Goal: Task Accomplishment & Management: Manage account settings

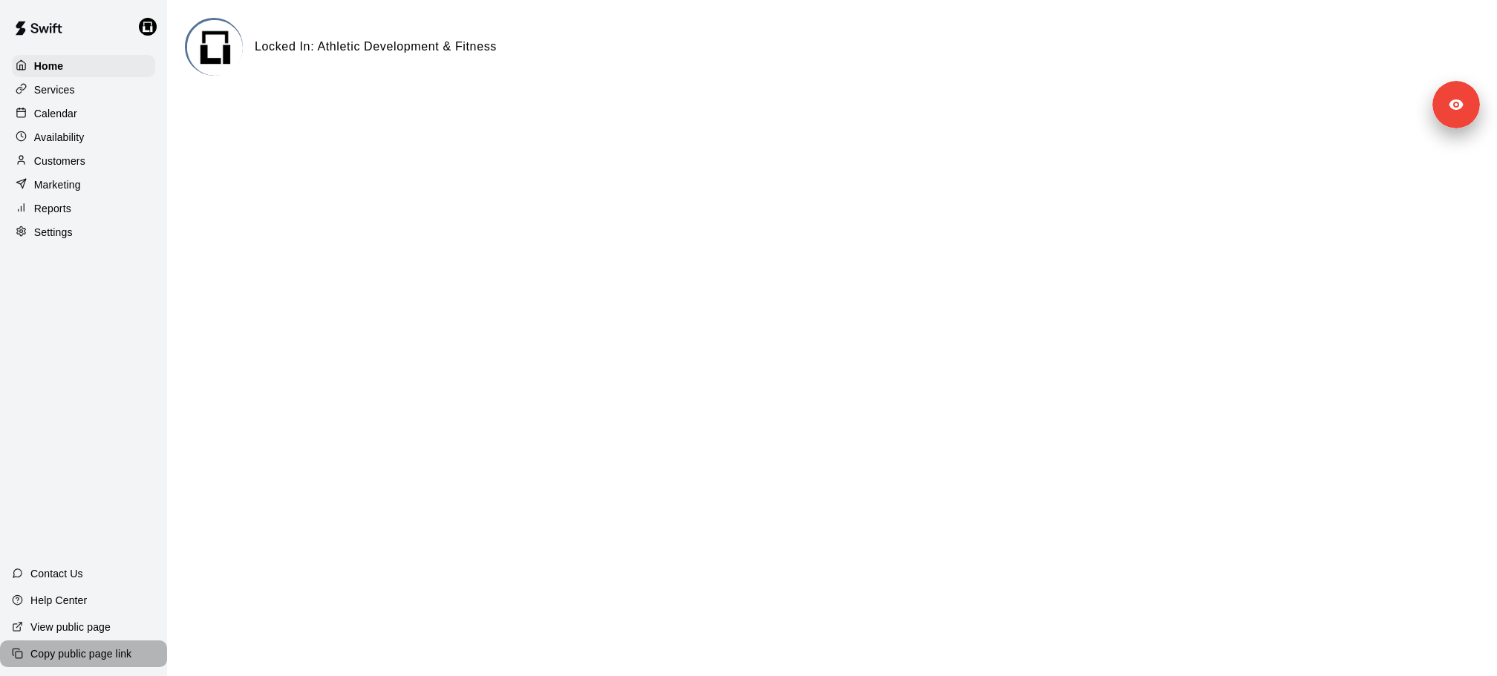
click at [102, 656] on p "Copy public page link" at bounding box center [80, 654] width 101 height 15
click at [140, 20] on div at bounding box center [151, 27] width 31 height 30
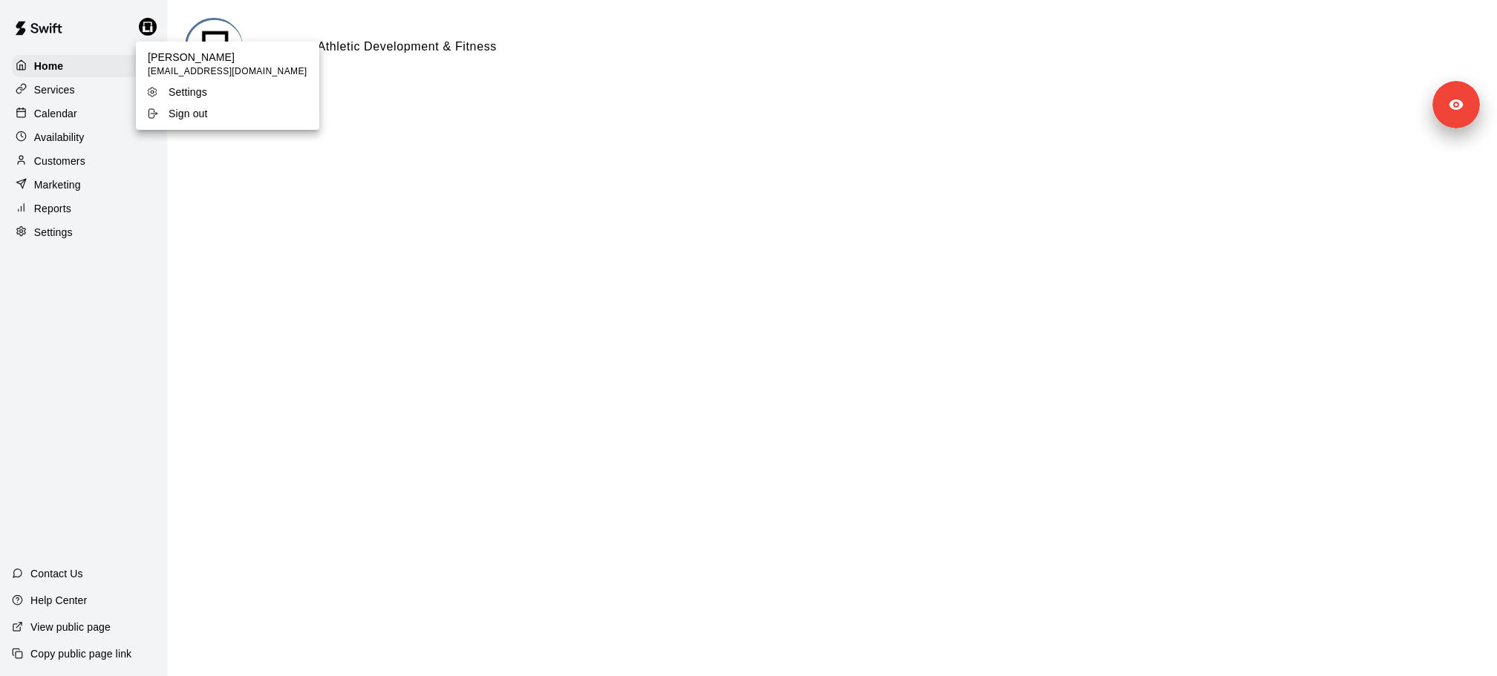
click at [186, 126] on ul "Justin Struyk lockedin.adf@gmail.com Settings Sign out" at bounding box center [227, 86] width 183 height 88
click at [180, 117] on p "Sign out" at bounding box center [188, 113] width 39 height 15
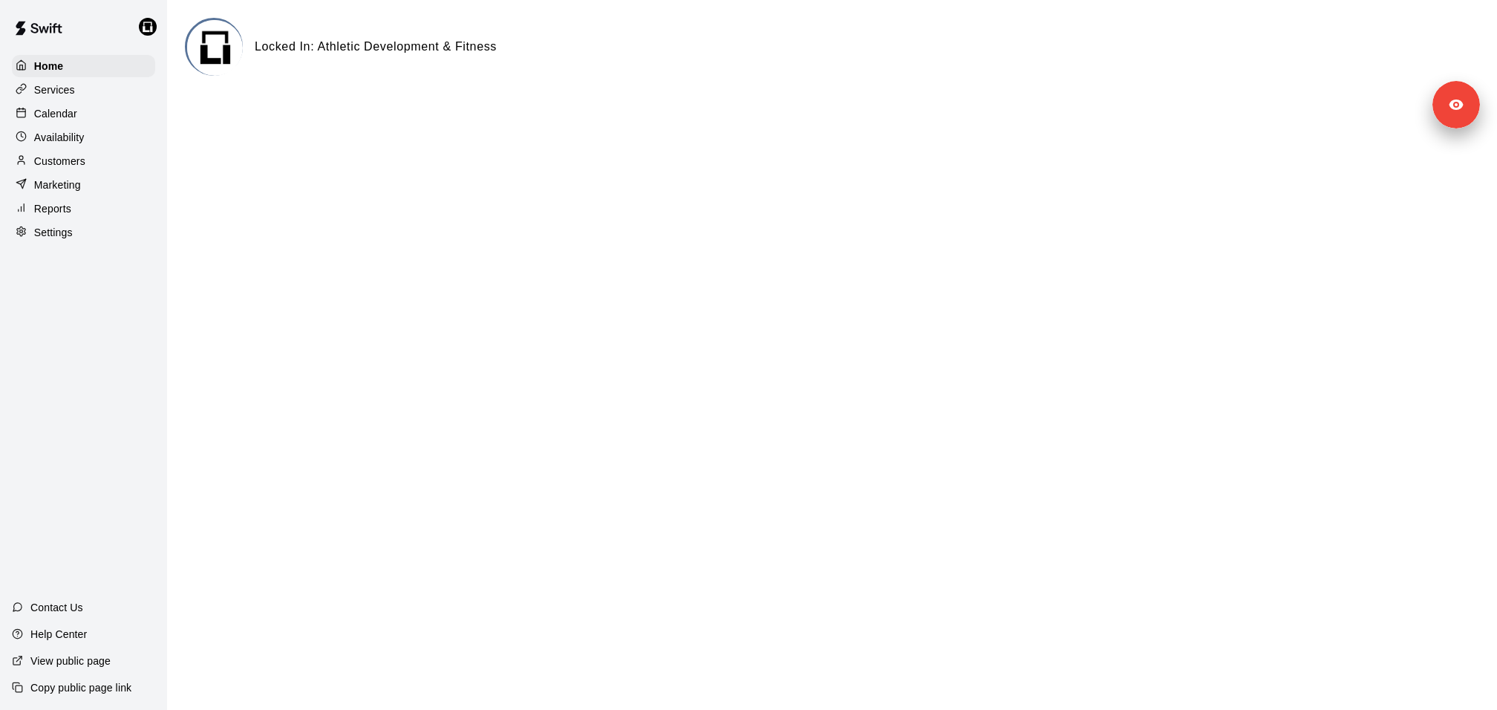
click at [82, 162] on p "Customers" at bounding box center [59, 161] width 51 height 15
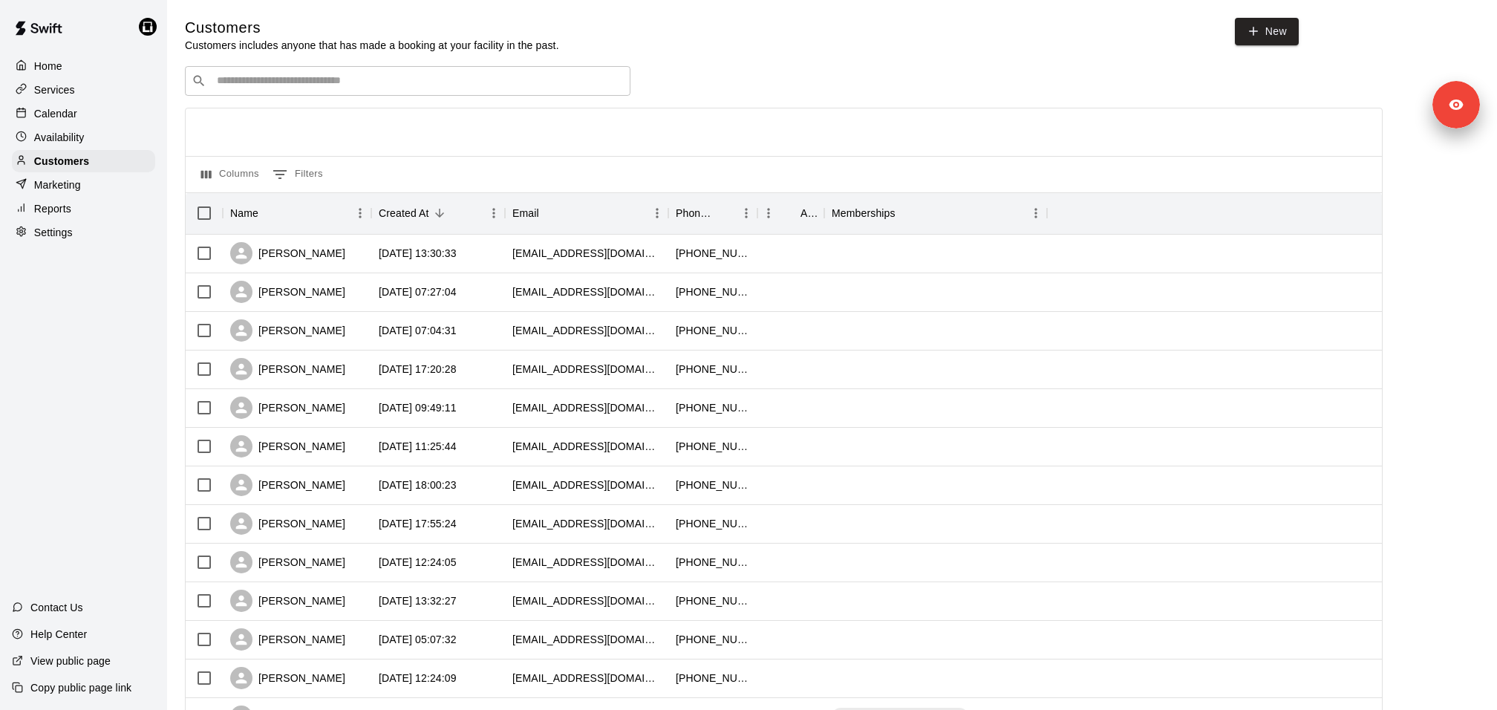
click at [333, 102] on div "​ ​ Columns 0 Filters Name Created At Email Phone Number Age Memberships [PERSO…" at bounding box center [784, 653] width 1198 height 1174
click at [321, 68] on div "​ ​" at bounding box center [407, 81] width 445 height 30
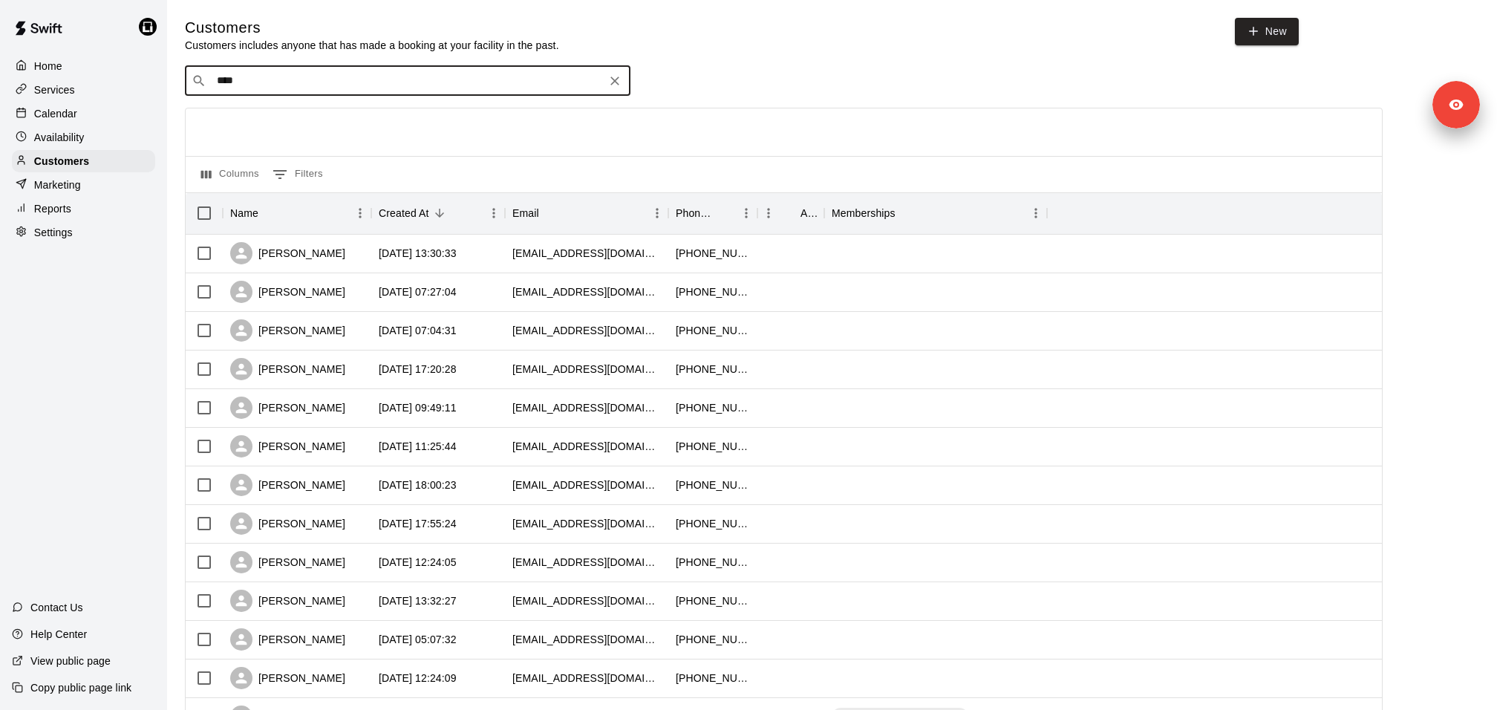
type input "*****"
click at [316, 121] on div "[PERSON_NAME] [PERSON_NAME][EMAIL_ADDRESS][DOMAIN_NAME]" at bounding box center [344, 120] width 236 height 32
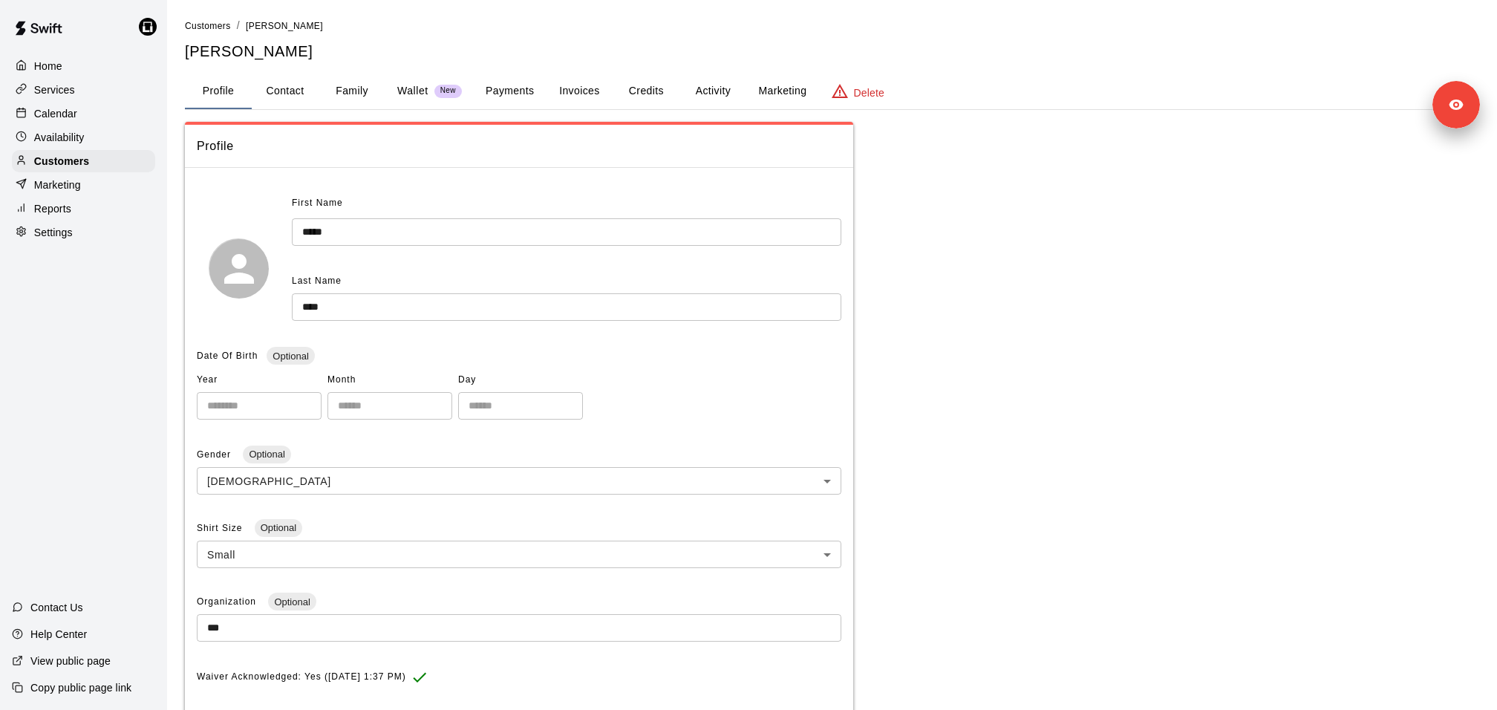
click at [866, 87] on p "Delete" at bounding box center [869, 92] width 30 height 15
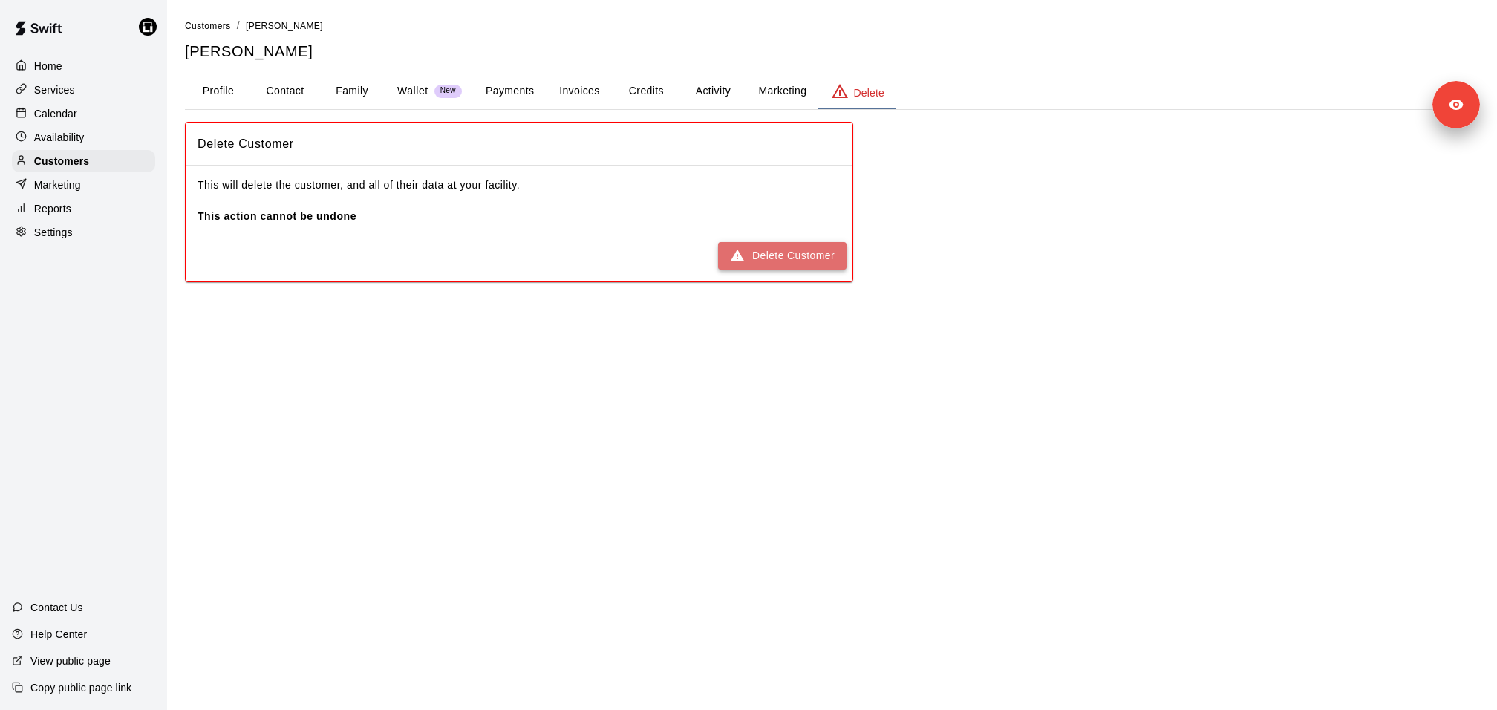
click at [785, 257] on button "Delete Customer" at bounding box center [782, 255] width 128 height 27
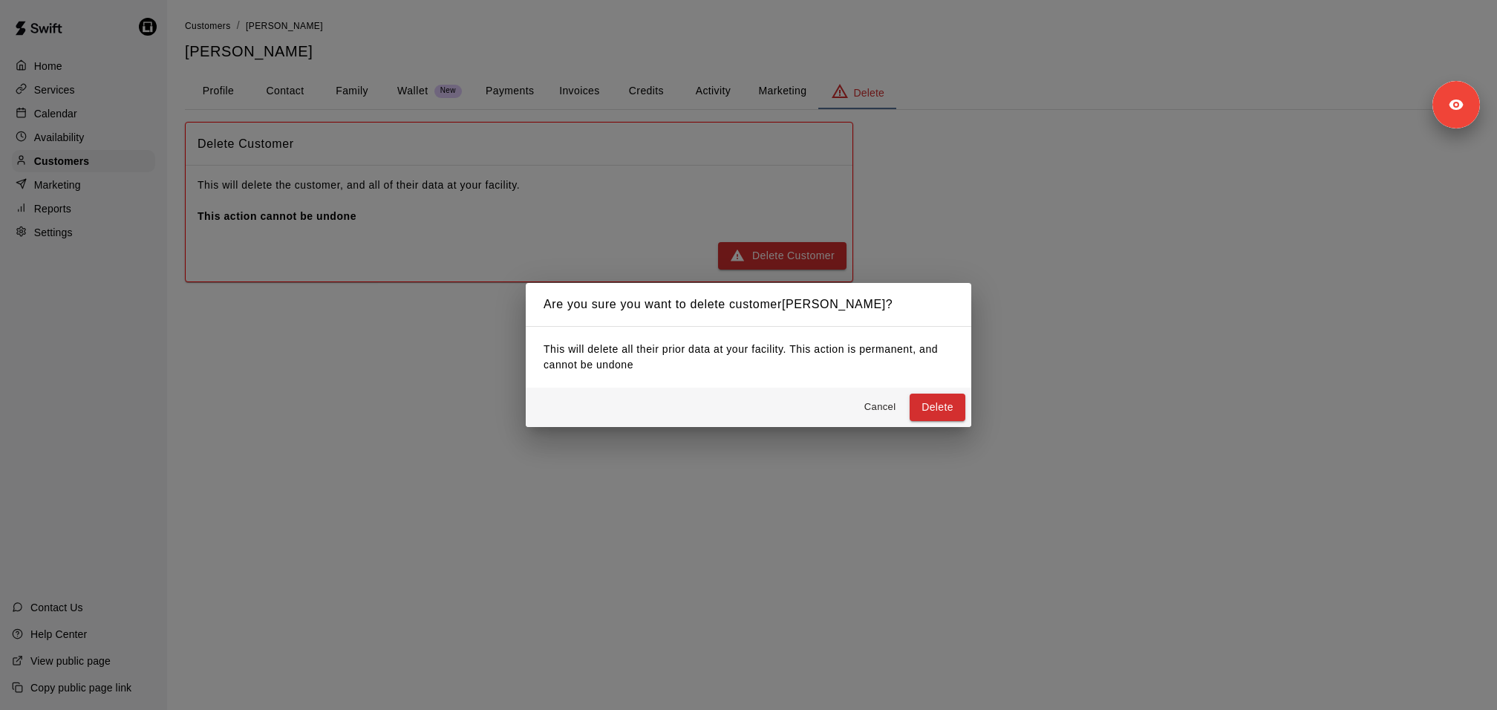
click at [942, 422] on div "Cancel Delete" at bounding box center [748, 407] width 445 height 39
click at [936, 405] on button "Delete" at bounding box center [937, 406] width 56 height 27
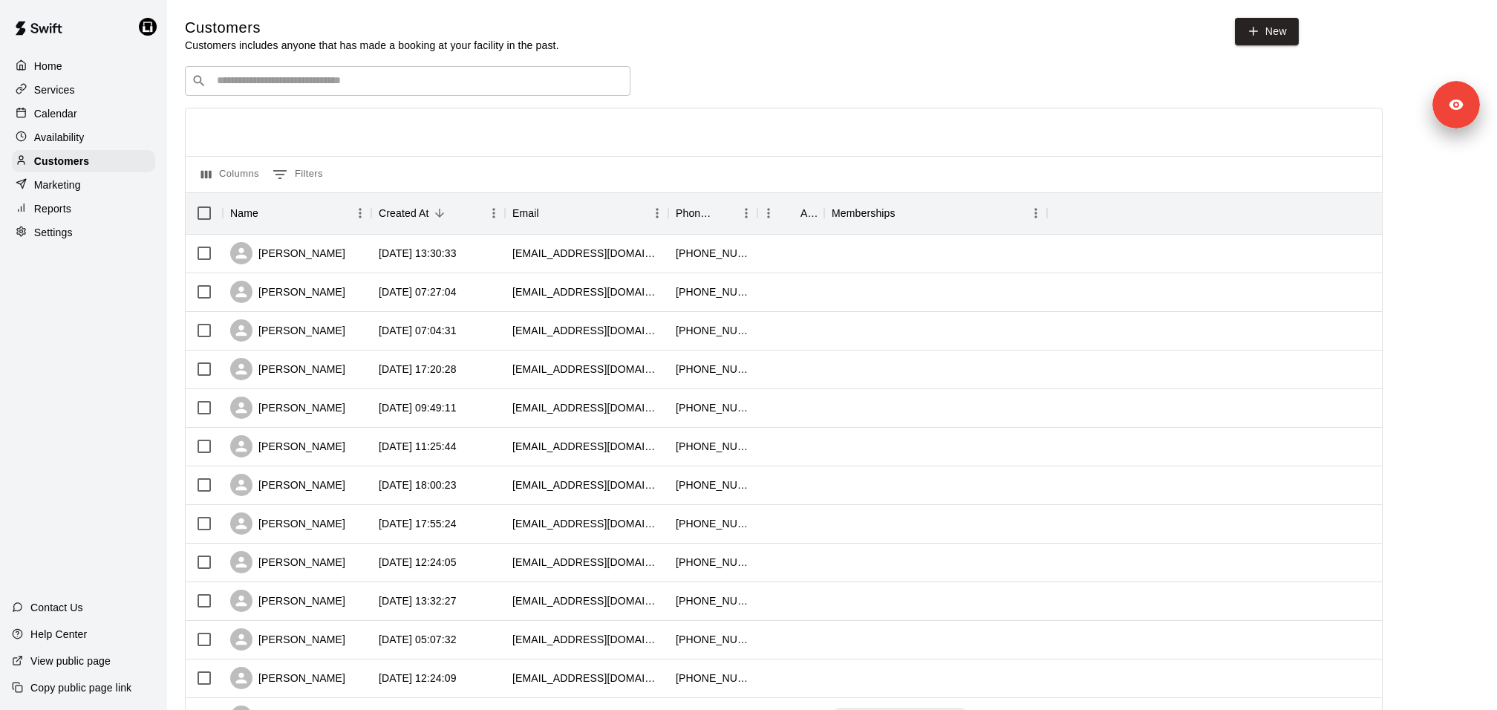
click at [100, 697] on div "Copy public page link" at bounding box center [83, 687] width 167 height 27
click at [158, 33] on div at bounding box center [151, 27] width 31 height 30
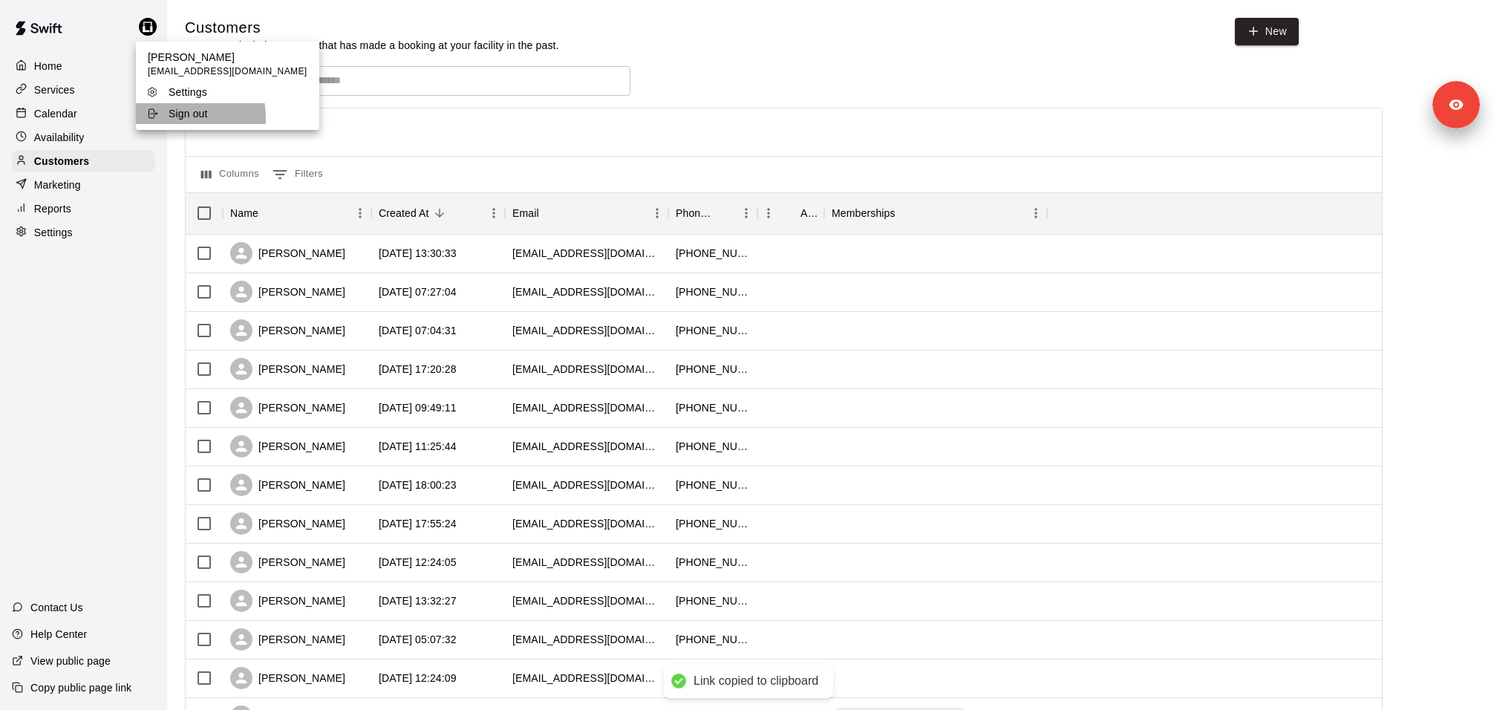
click at [154, 119] on icon at bounding box center [152, 114] width 12 height 12
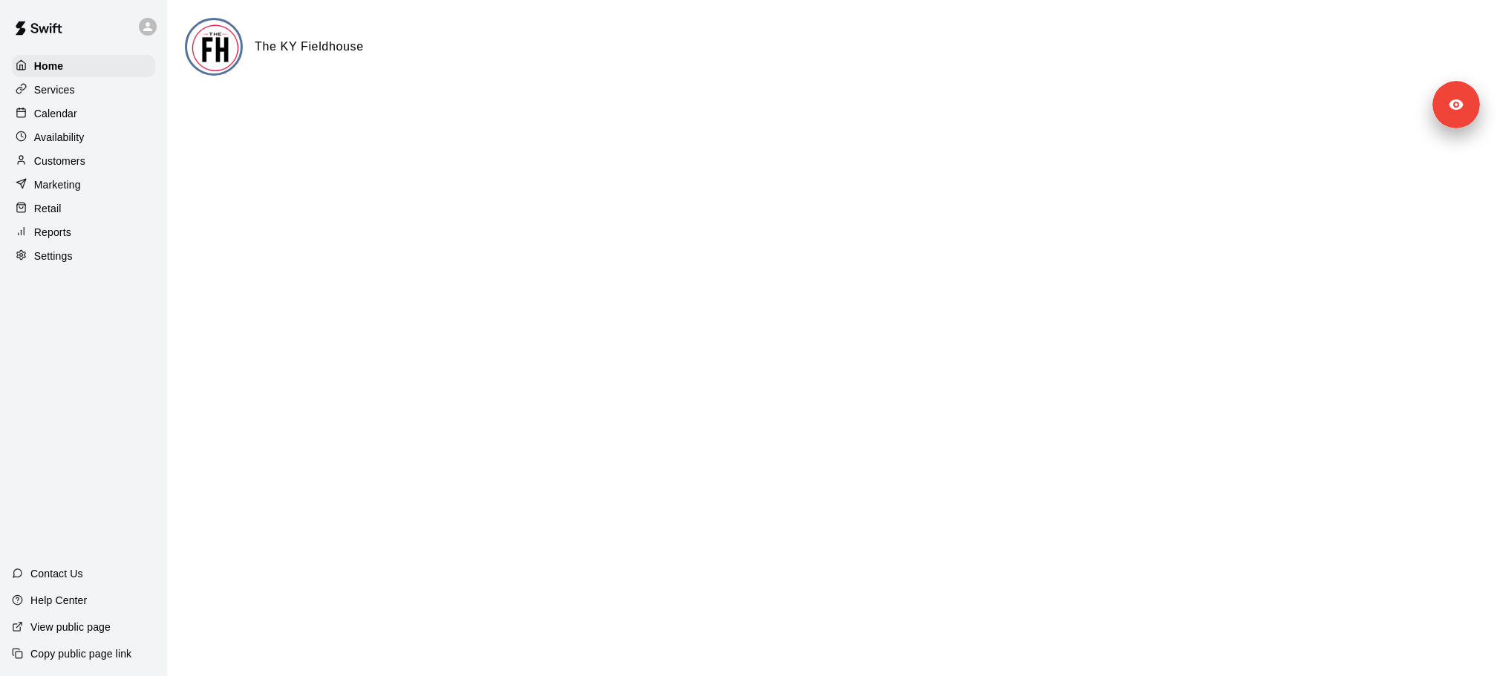
click at [66, 113] on p "Calendar" at bounding box center [55, 113] width 43 height 15
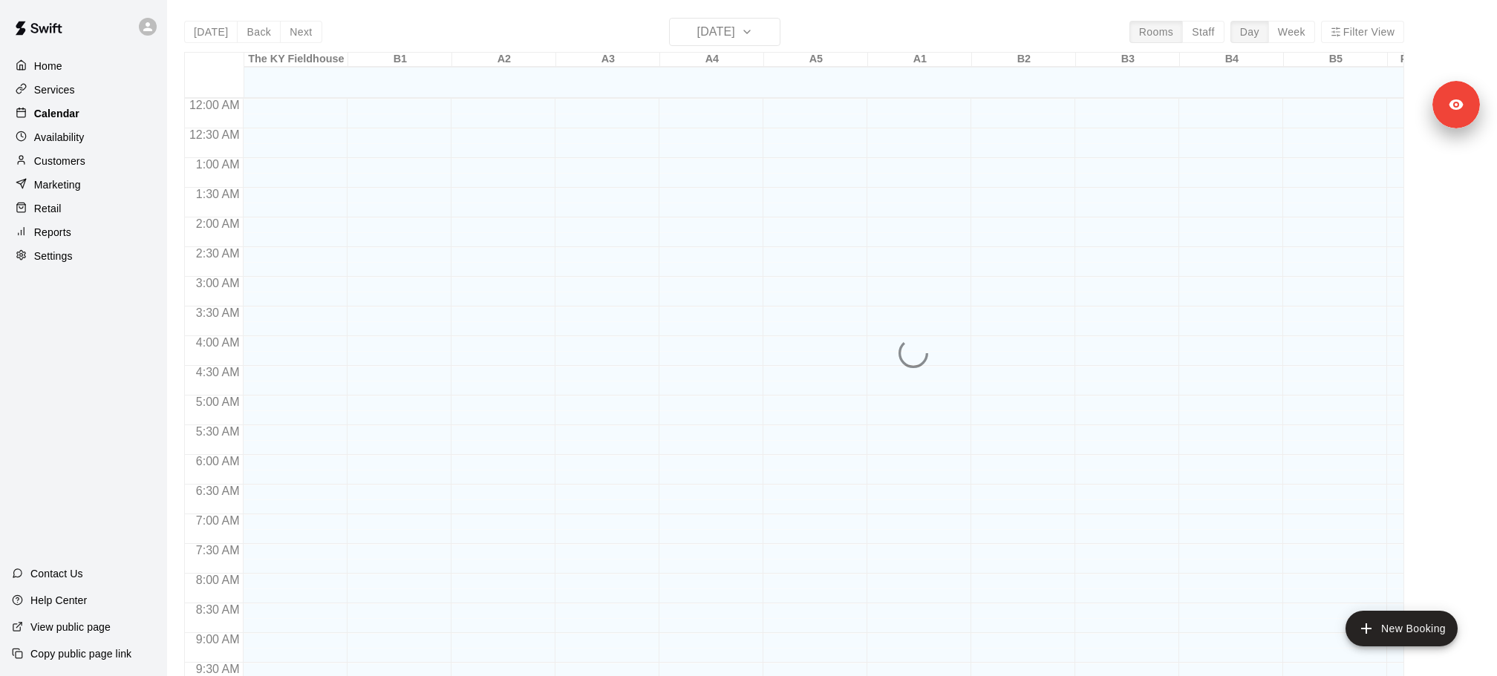
scroll to position [786, 0]
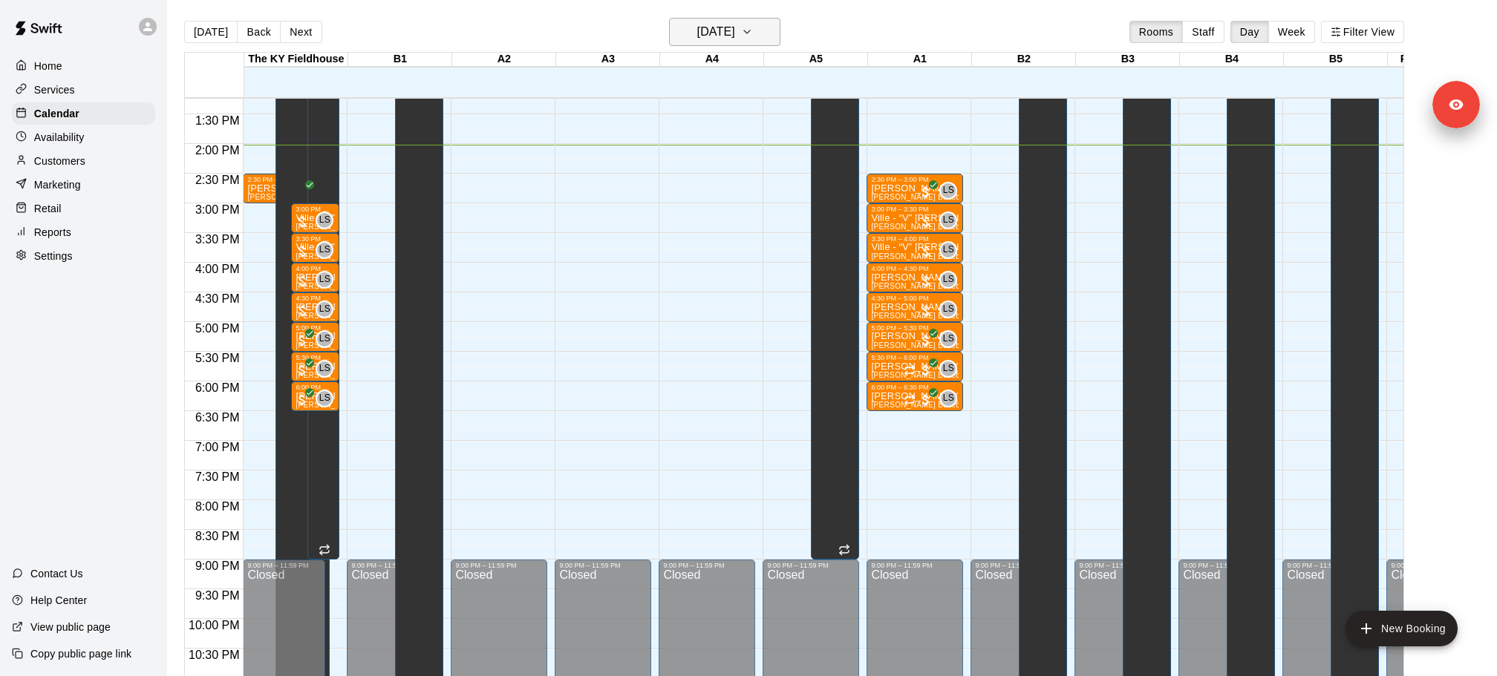
click at [730, 32] on h6 "Friday Sep 19" at bounding box center [716, 32] width 38 height 21
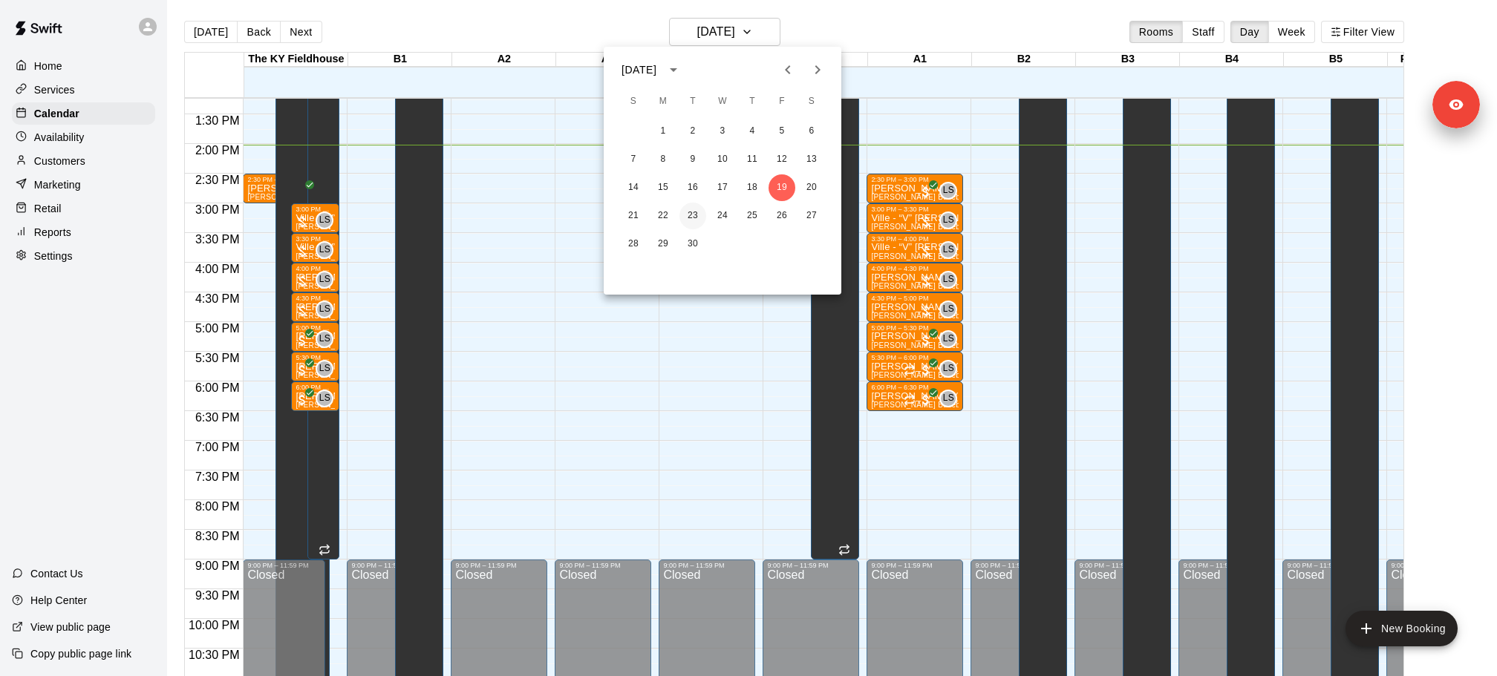
click at [690, 217] on button "23" at bounding box center [692, 216] width 27 height 27
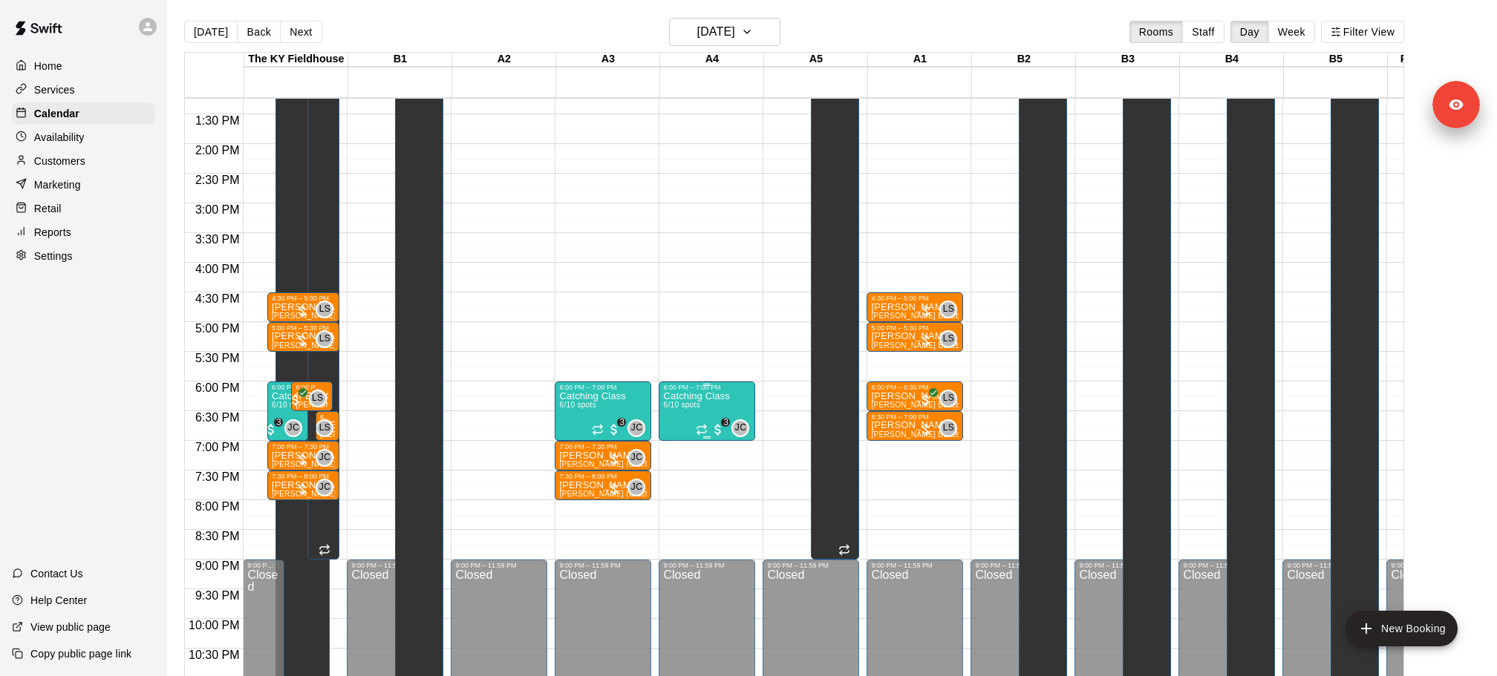
click at [663, 442] on div at bounding box center [678, 441] width 30 height 100
click at [679, 442] on img "edit" at bounding box center [678, 441] width 17 height 17
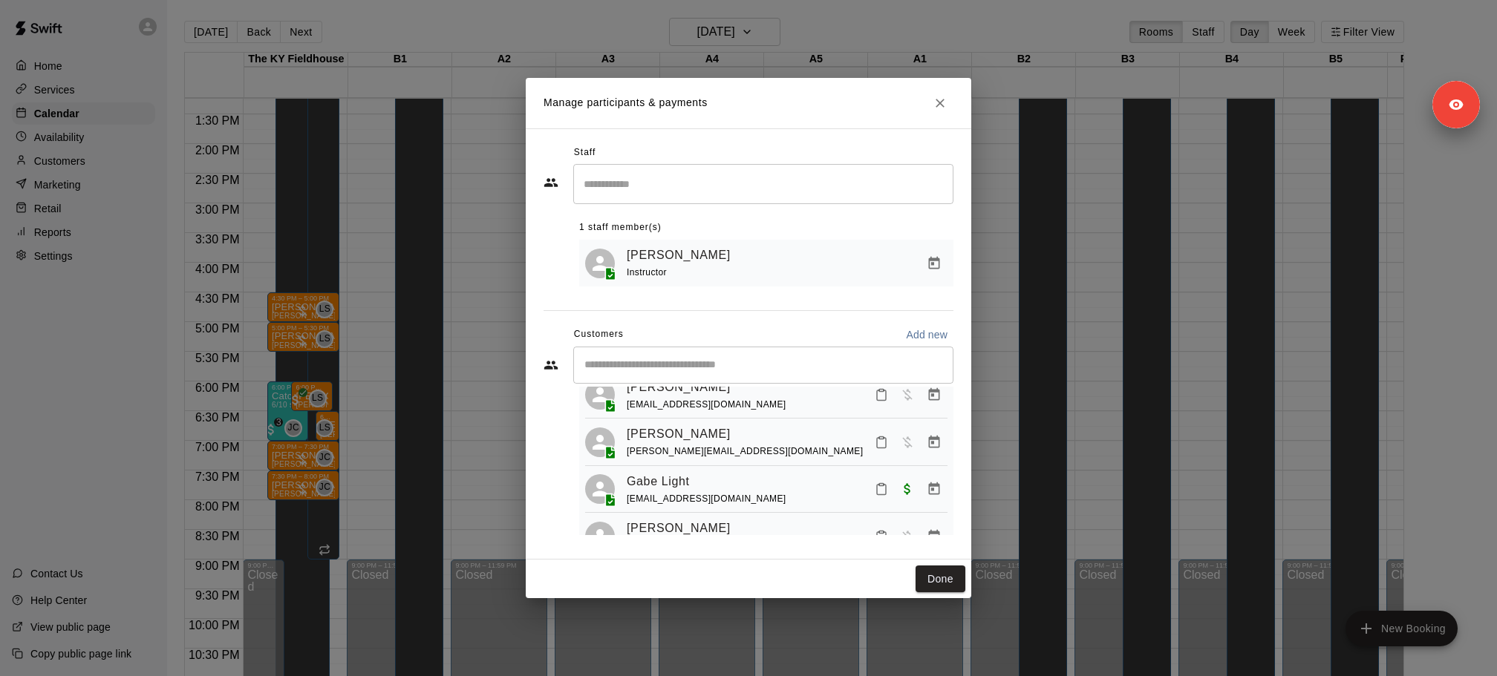
scroll to position [48, 0]
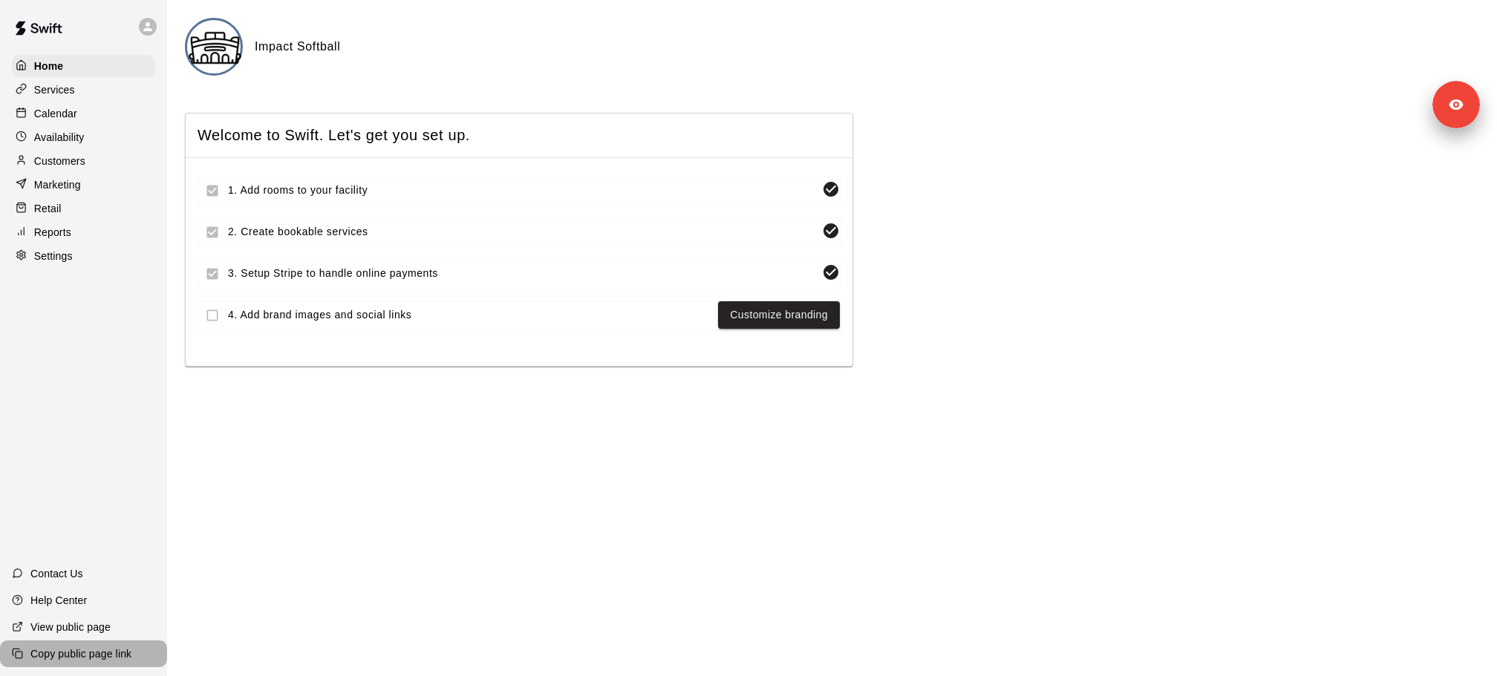
click at [94, 656] on p "Copy public page link" at bounding box center [80, 654] width 101 height 15
click at [316, 39] on h6 "Impact Softball" at bounding box center [297, 46] width 85 height 19
copy div
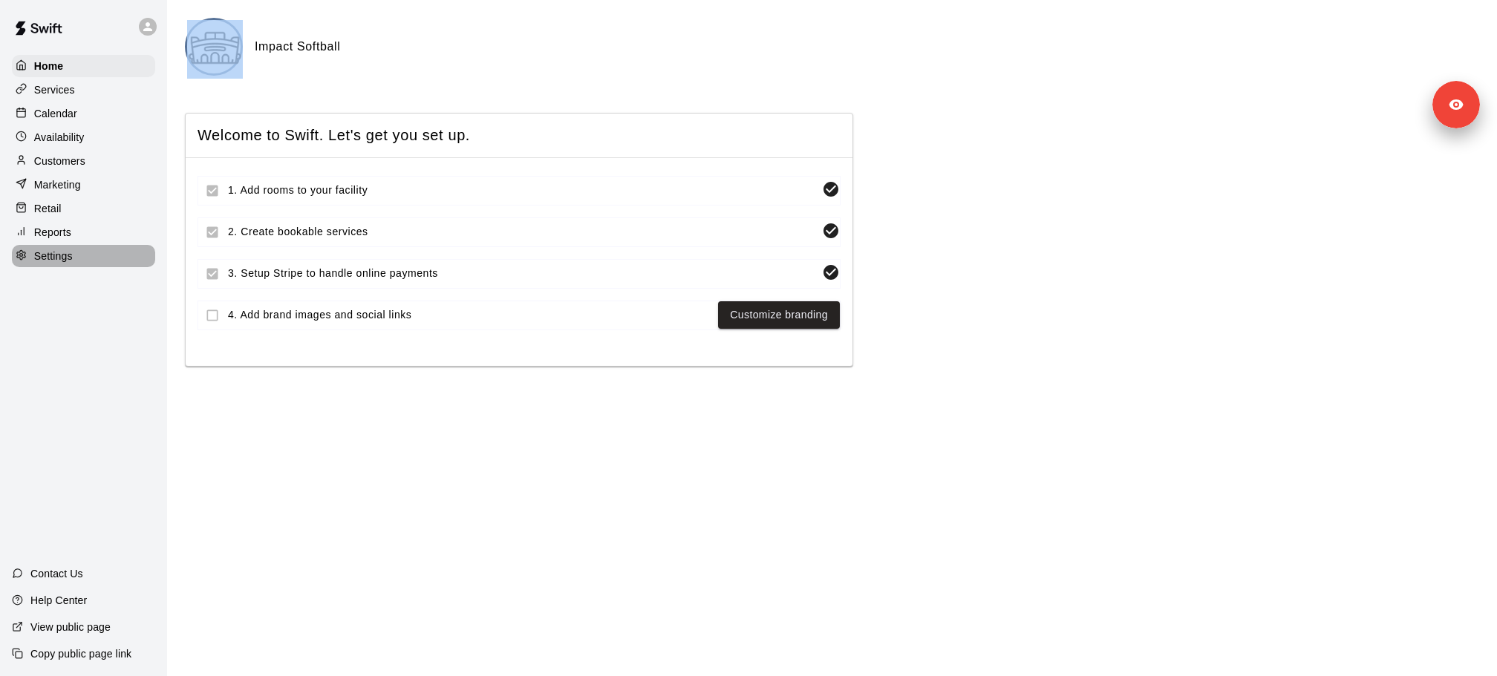
click at [64, 256] on p "Settings" at bounding box center [53, 256] width 39 height 15
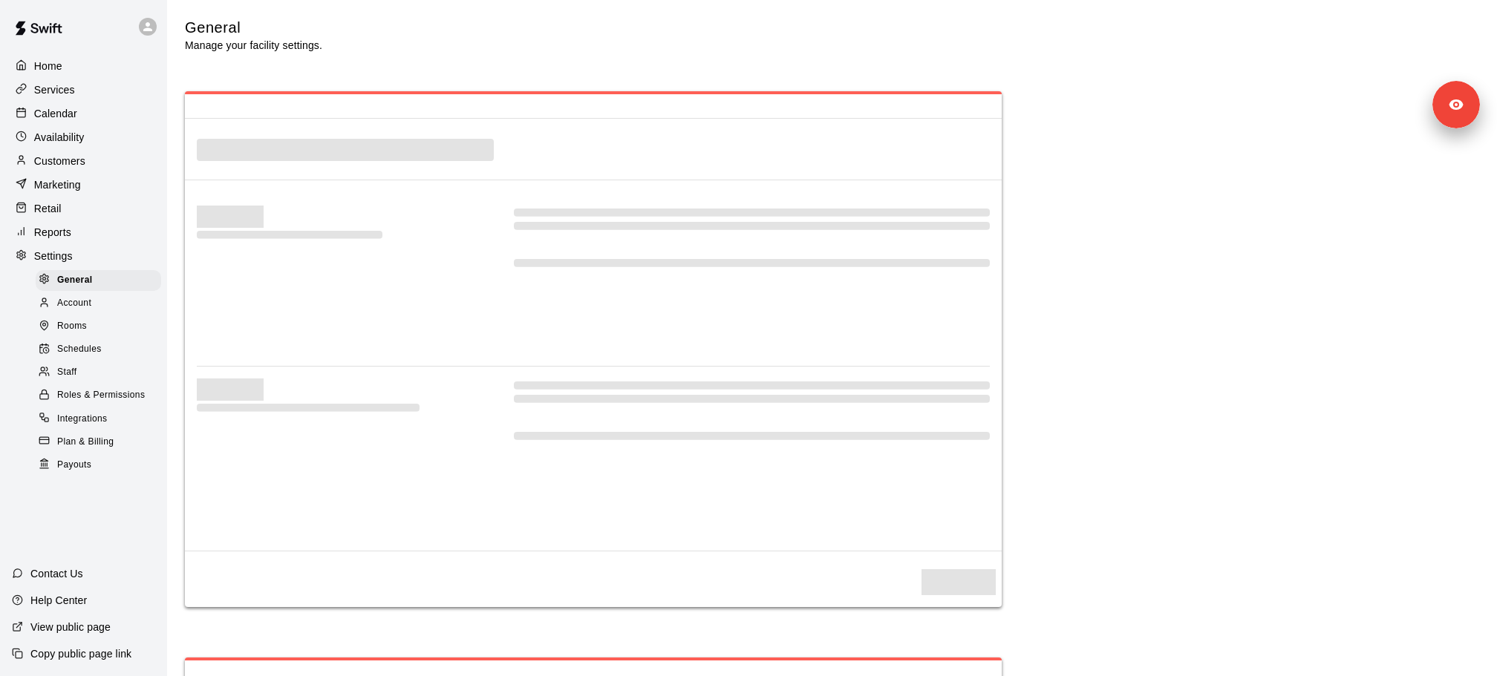
select select "**"
